Goal: Task Accomplishment & Management: Use online tool/utility

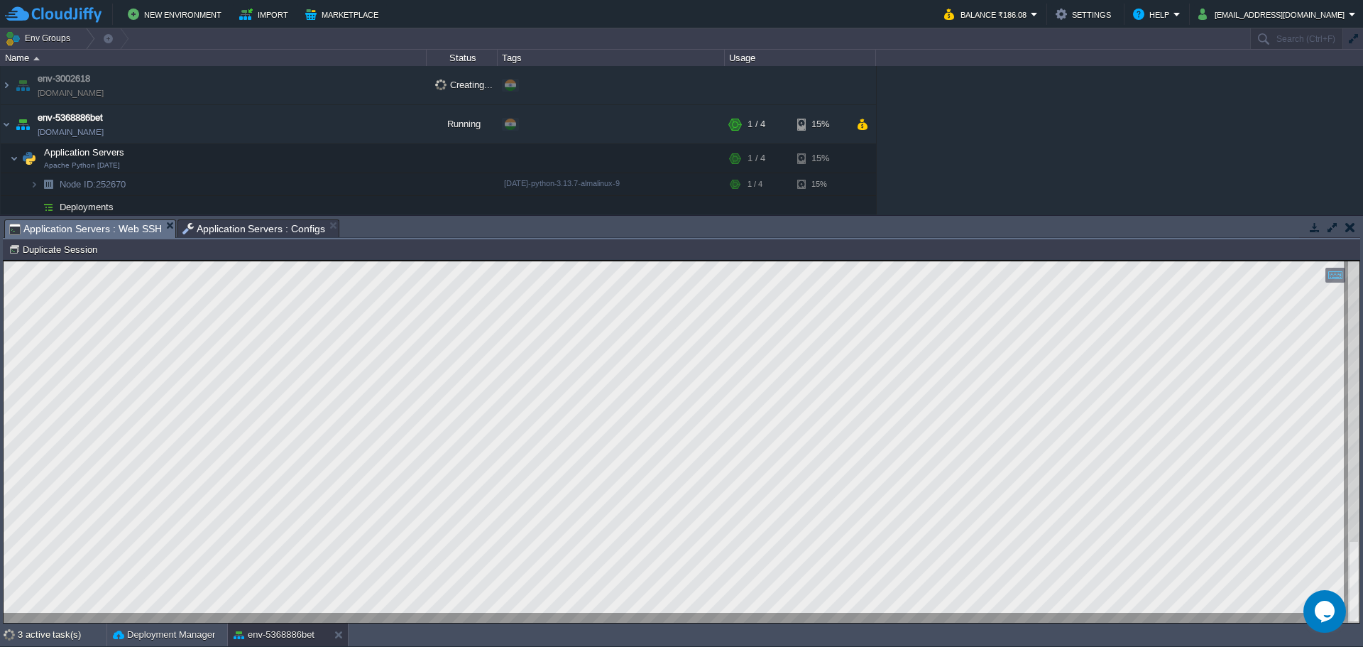
click at [222, 231] on span "Application Servers : Configs" at bounding box center [253, 228] width 143 height 17
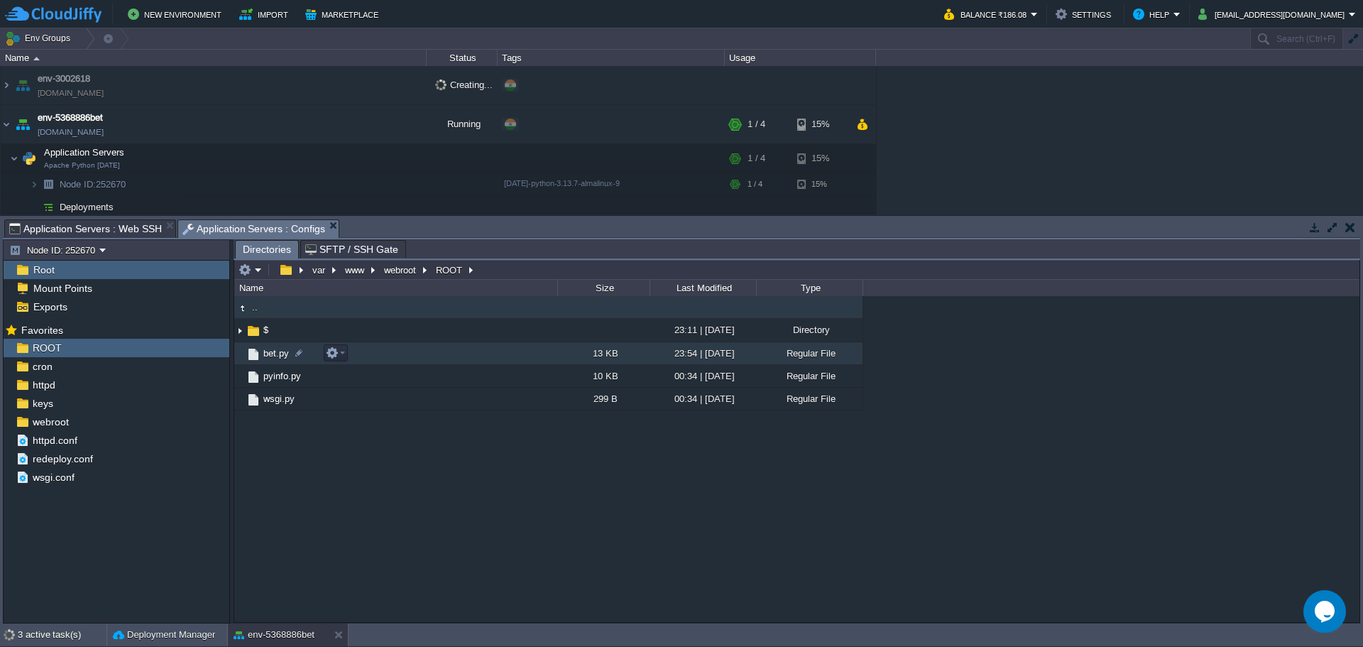
click at [267, 354] on span "bet.py" at bounding box center [276, 353] width 30 height 12
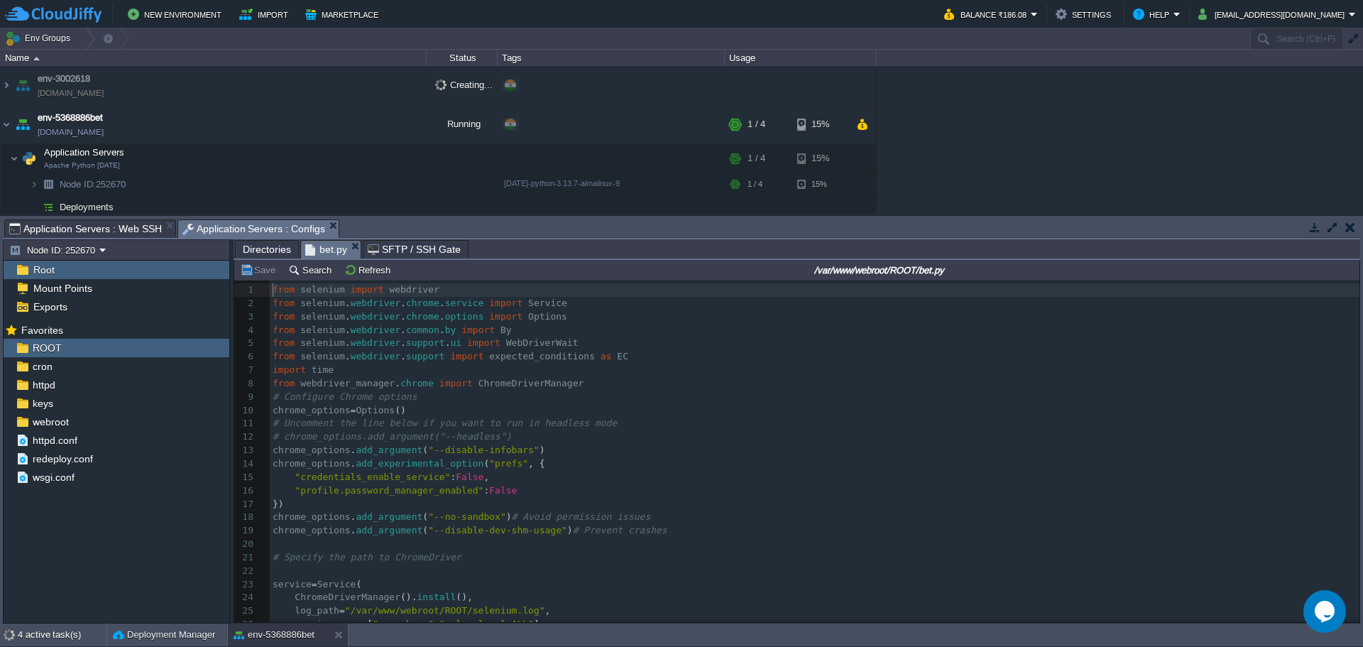
scroll to position [5, 0]
click at [332, 354] on span "selenium" at bounding box center [322, 356] width 45 height 11
type textarea "from [DOMAIN_NAME] import expected_conditions as EC"
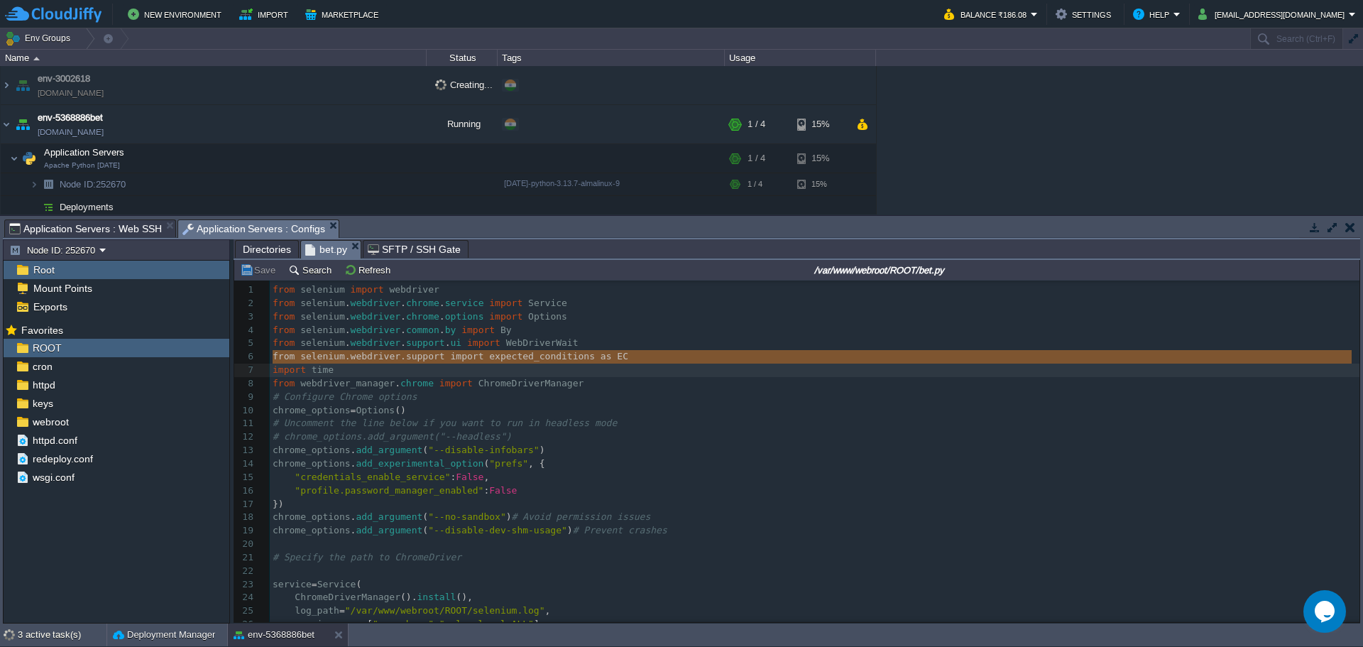
click at [332, 354] on span "selenium" at bounding box center [322, 356] width 45 height 11
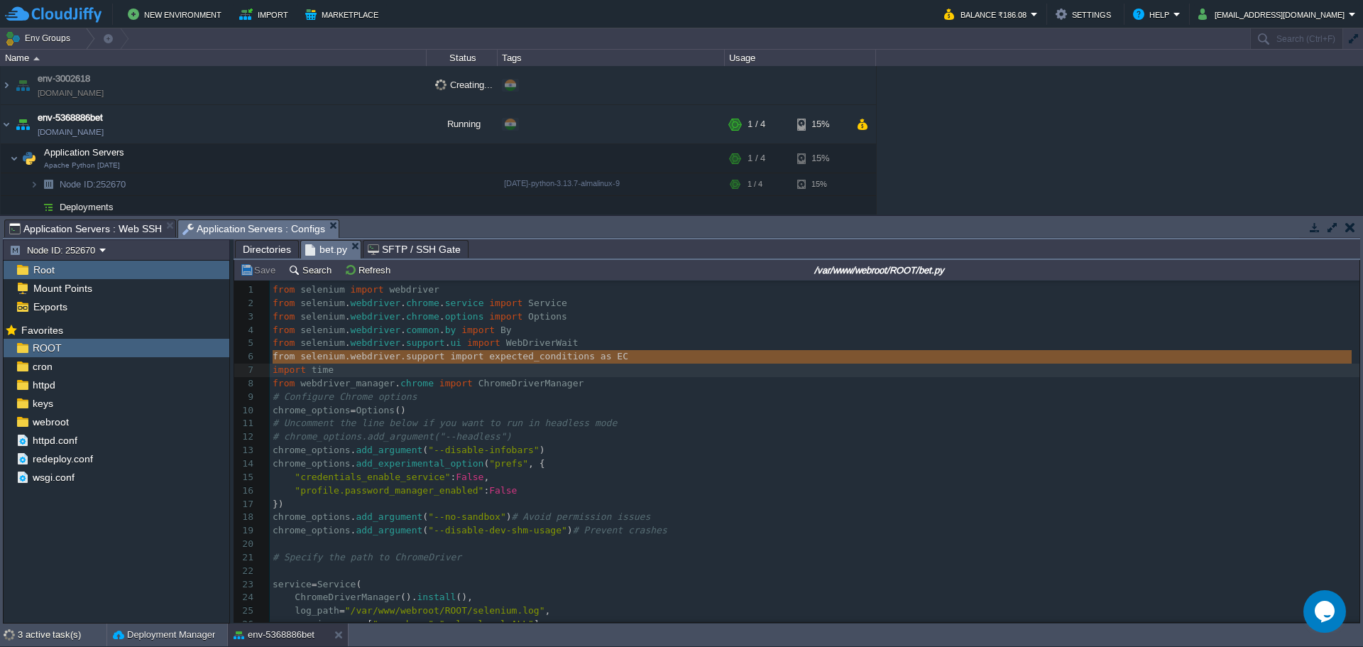
click at [275, 289] on span "from" at bounding box center [284, 289] width 22 height 11
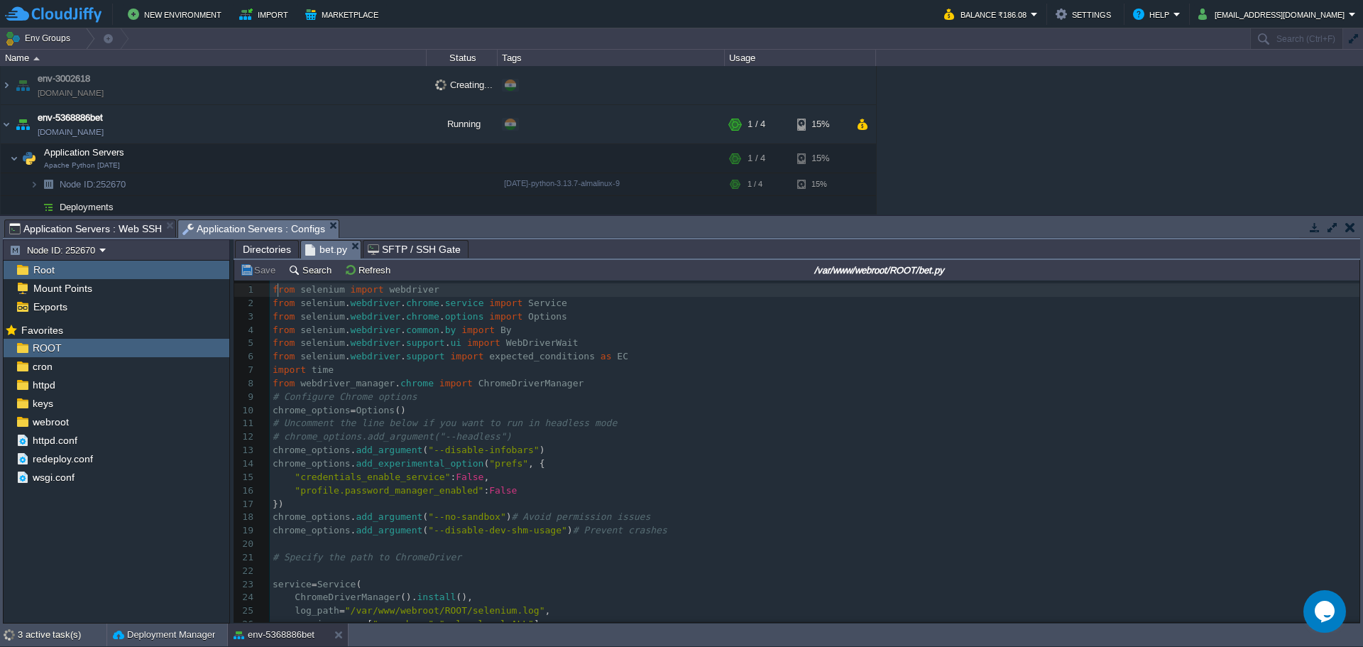
type textarea "from"
click at [408, 427] on span "# Uncomment the line below if you want to run in headless mode" at bounding box center [445, 422] width 344 height 11
type textarea "-"
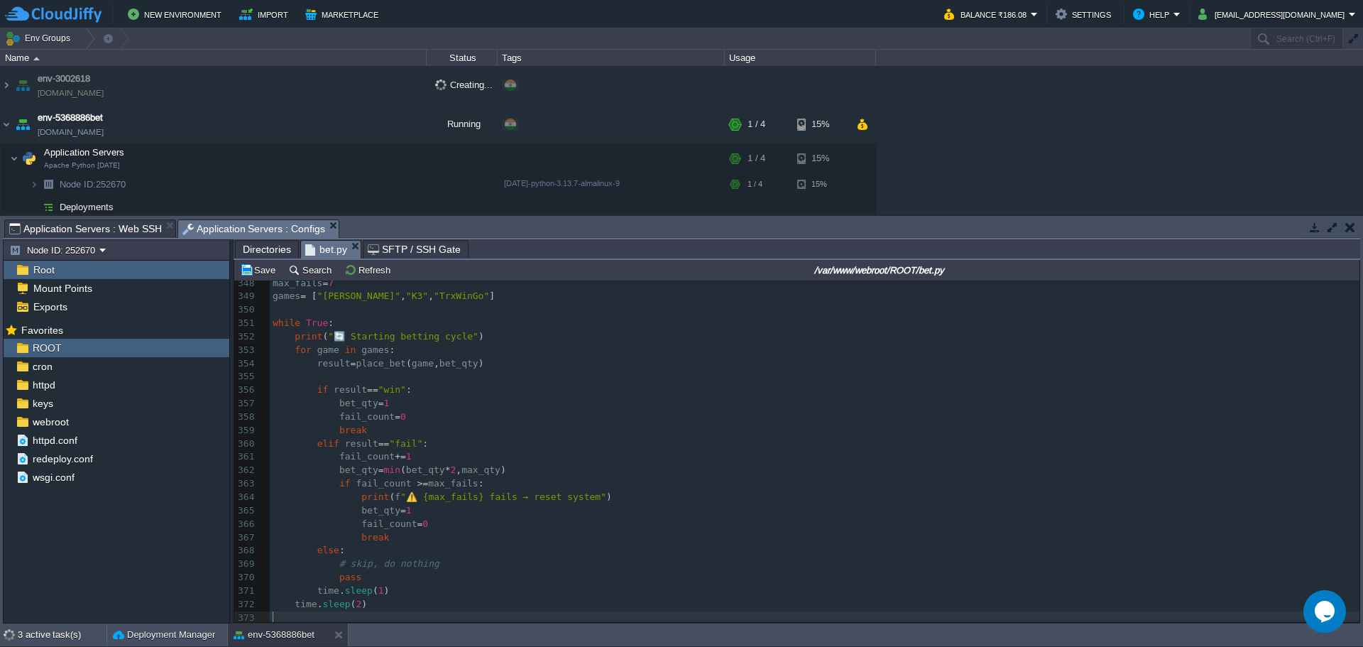
scroll to position [4654, 0]
click at [262, 273] on button "Save" at bounding box center [260, 269] width 40 height 13
